Goal: Task Accomplishment & Management: Manage account settings

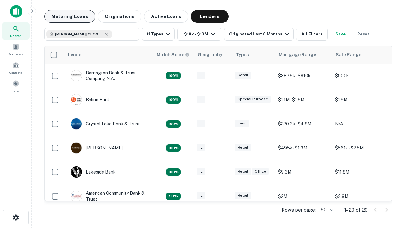
click at [70, 16] on button "Maturing Loans" at bounding box center [69, 16] width 51 height 13
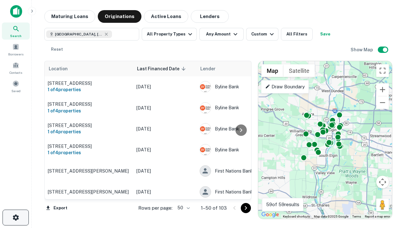
click at [16, 217] on icon "button" at bounding box center [16, 218] width 8 height 8
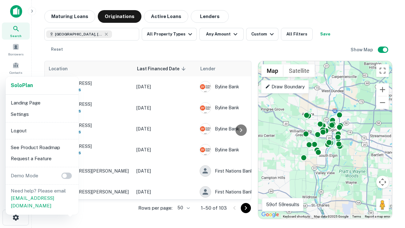
click at [42, 130] on li "Logout" at bounding box center [42, 130] width 68 height 11
